Goal: Navigation & Orientation: Find specific page/section

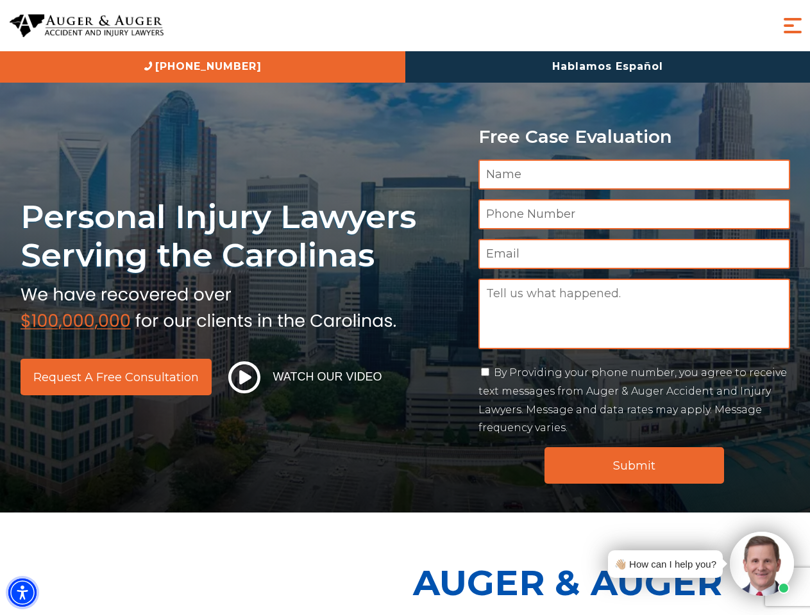
click at [22, 593] on img "Accessibility Menu" at bounding box center [22, 593] width 28 height 28
